Goal: Transaction & Acquisition: Obtain resource

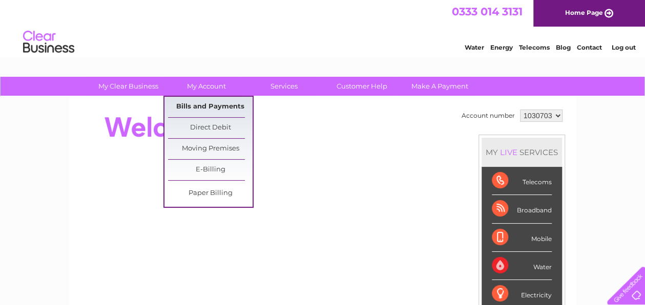
click at [208, 106] on link "Bills and Payments" at bounding box center [210, 107] width 85 height 20
click at [216, 105] on link "Bills and Payments" at bounding box center [210, 107] width 85 height 20
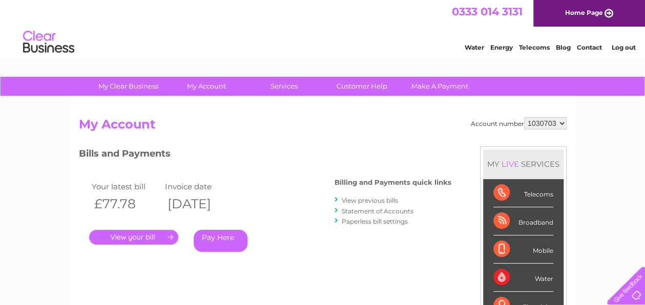
click at [147, 238] on link "." at bounding box center [133, 237] width 89 height 15
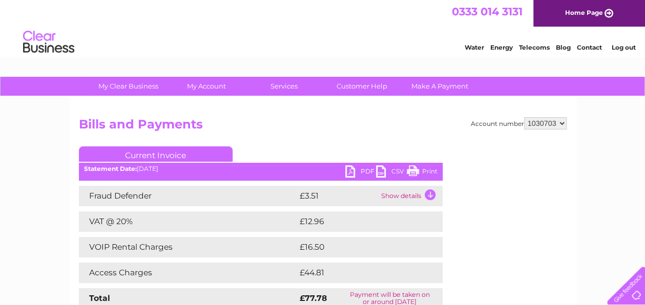
click at [352, 168] on link "PDF" at bounding box center [360, 172] width 31 height 15
click at [620, 46] on link "Log out" at bounding box center [623, 48] width 24 height 8
